Goal: Find contact information: Find contact information

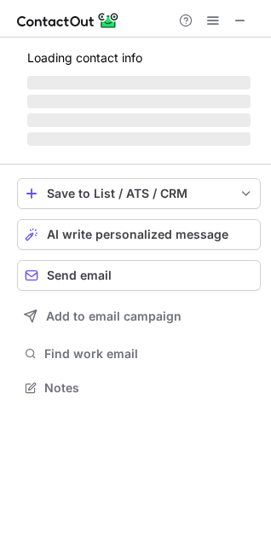
scroll to position [413, 271]
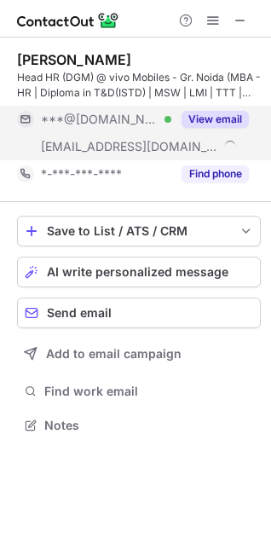
click at [229, 112] on button "View email" at bounding box center [214, 119] width 67 height 17
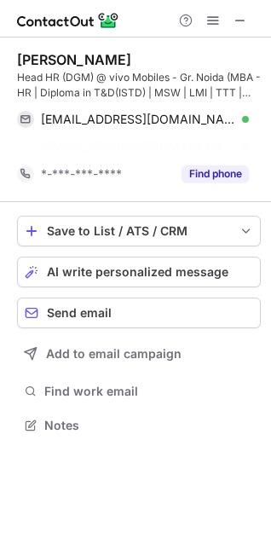
scroll to position [386, 271]
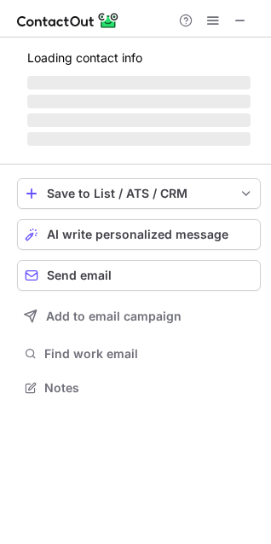
scroll to position [413, 271]
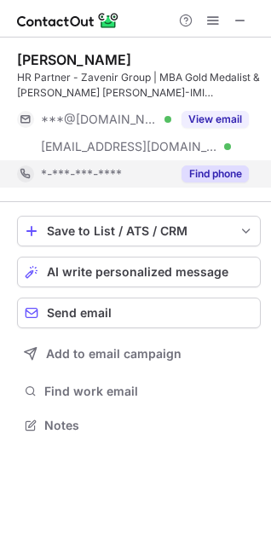
click at [205, 172] on button "Find phone" at bounding box center [214, 173] width 67 height 17
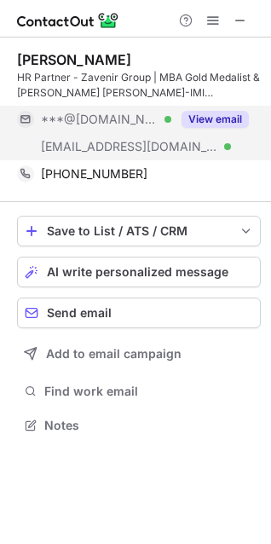
click at [215, 123] on button "View email" at bounding box center [214, 119] width 67 height 17
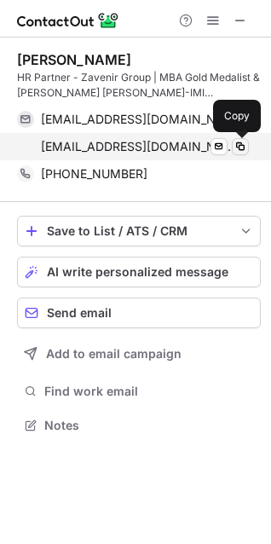
click at [246, 143] on span at bounding box center [240, 147] width 14 height 14
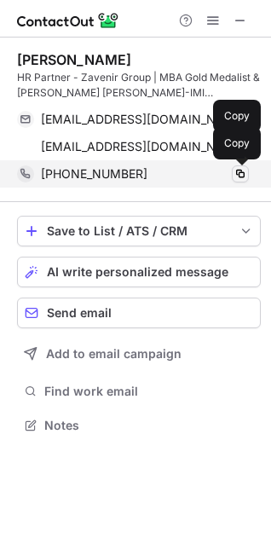
click at [240, 170] on span at bounding box center [240, 174] width 14 height 14
